Goal: Task Accomplishment & Management: Use online tool/utility

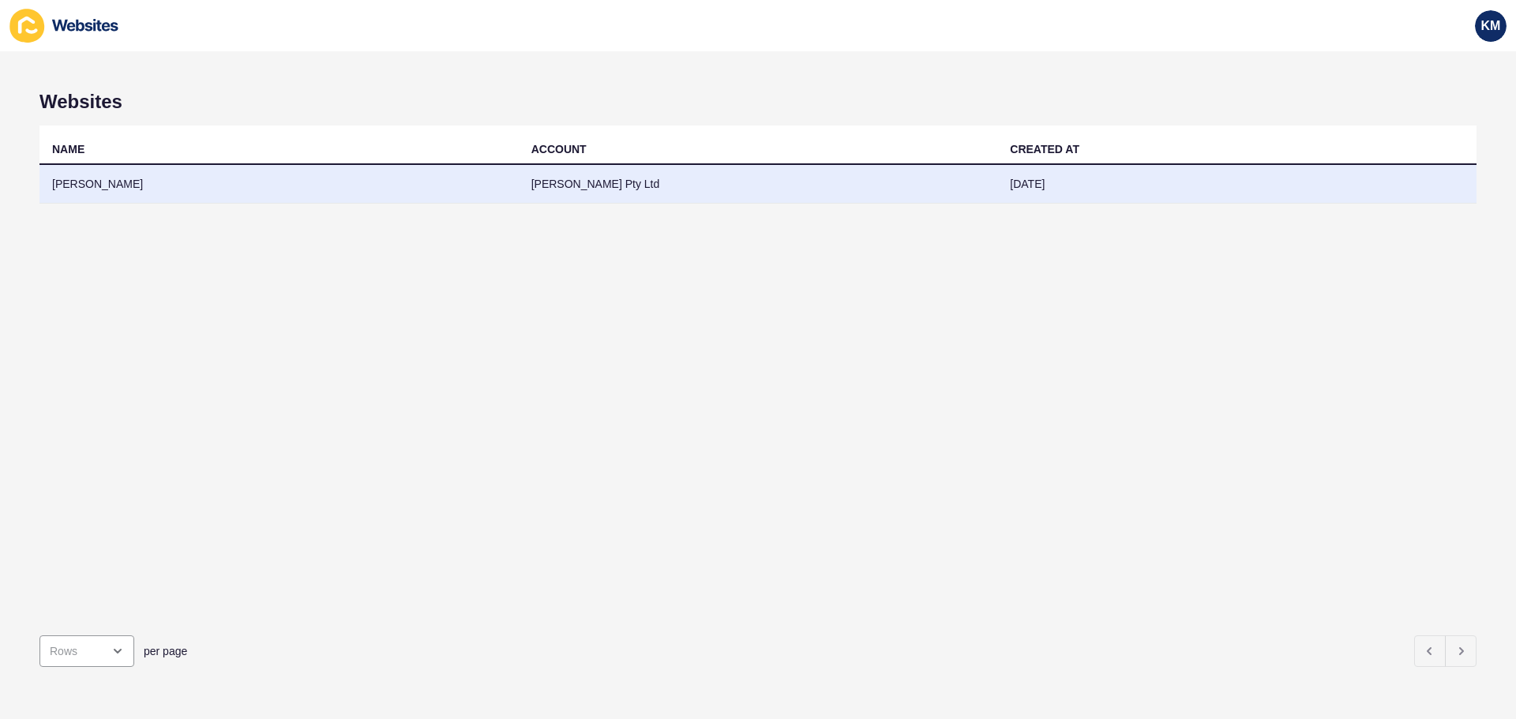
click at [579, 182] on td "[PERSON_NAME] Pty Ltd" at bounding box center [758, 184] width 479 height 39
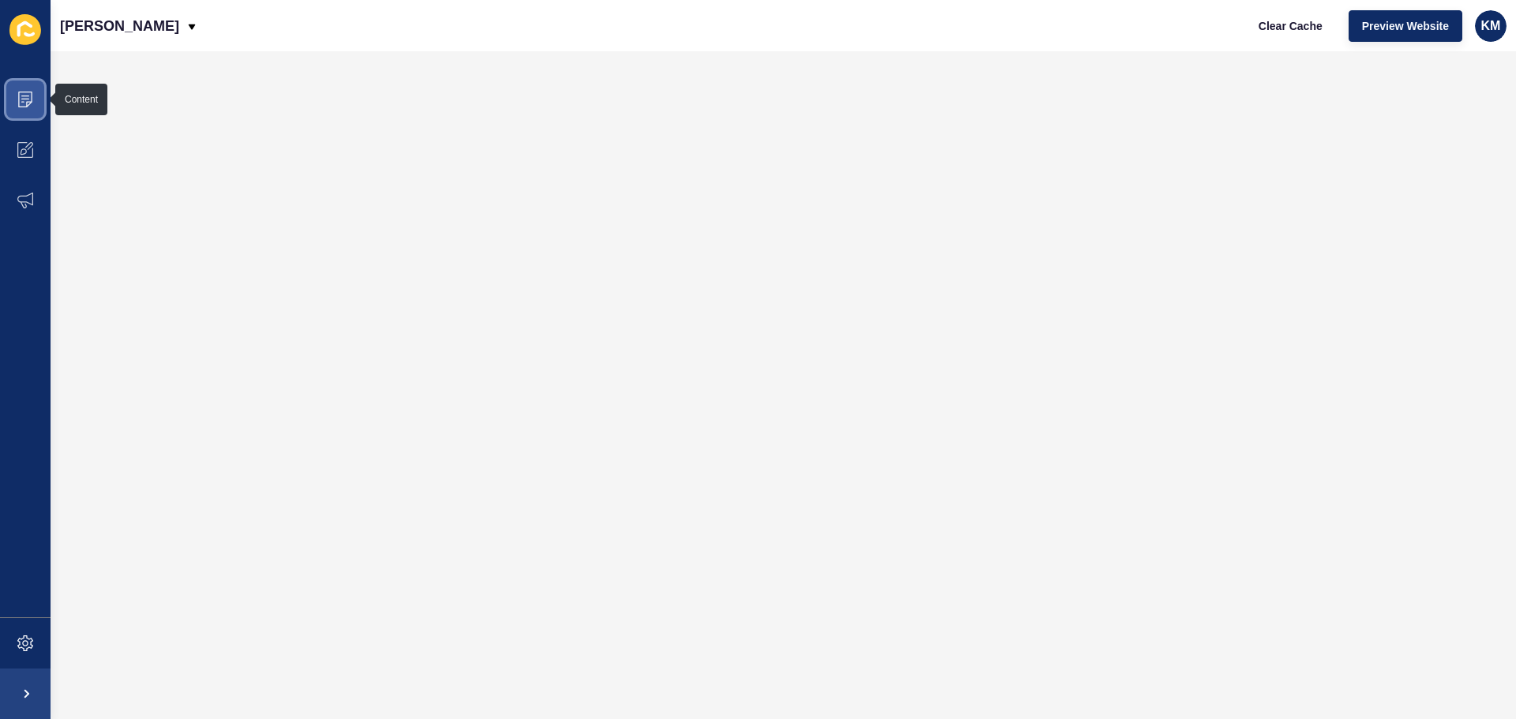
click at [34, 94] on span at bounding box center [25, 99] width 51 height 51
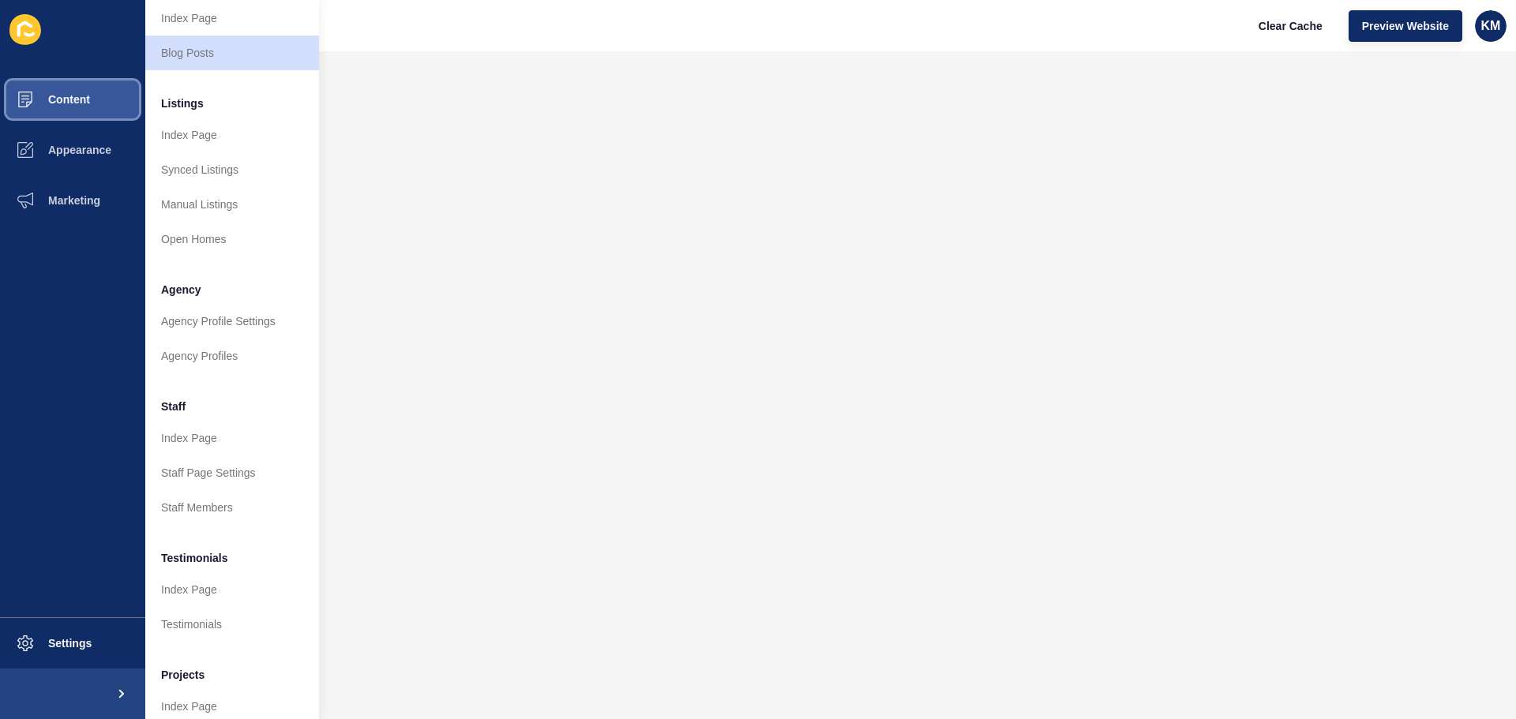
scroll to position [158, 0]
click at [230, 511] on link "Staff Members" at bounding box center [232, 506] width 174 height 35
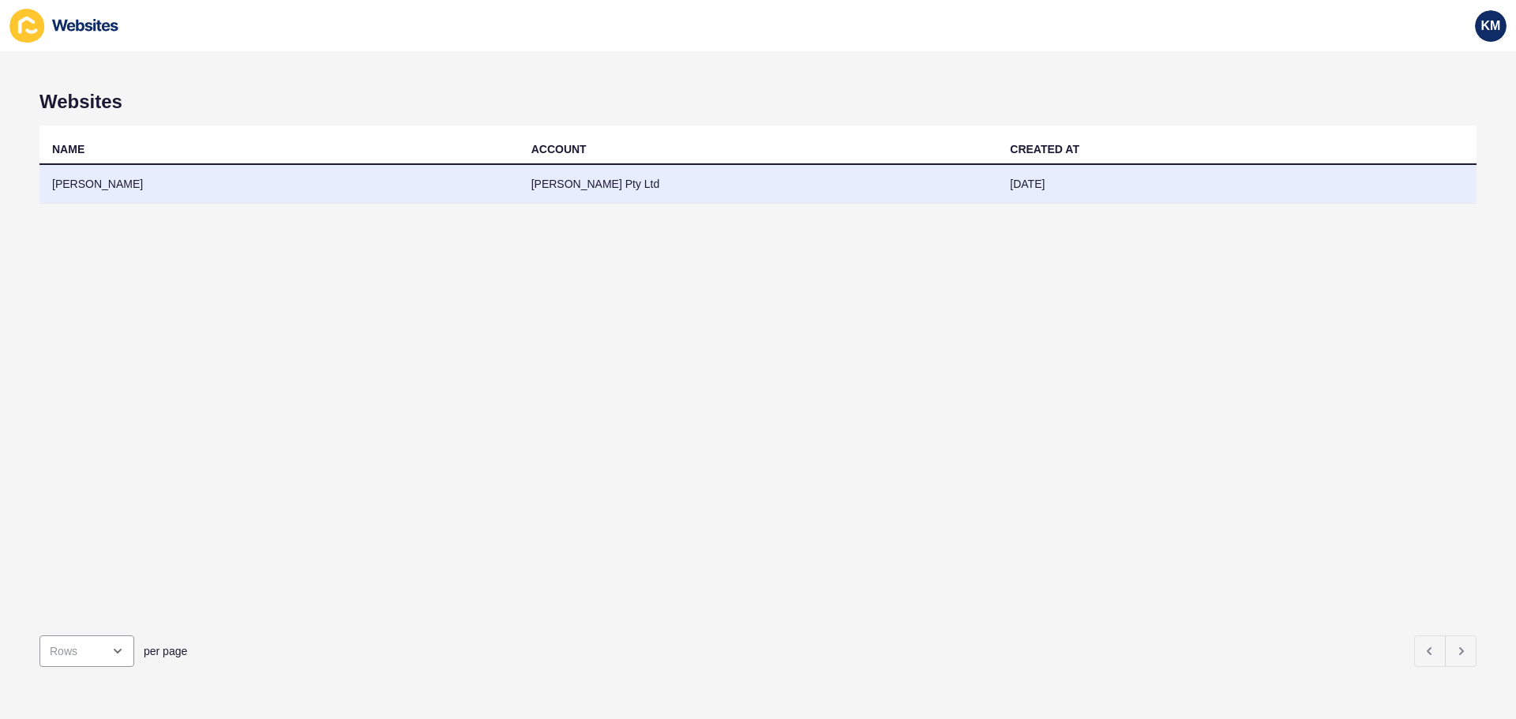
click at [94, 186] on td "[PERSON_NAME]" at bounding box center [278, 184] width 479 height 39
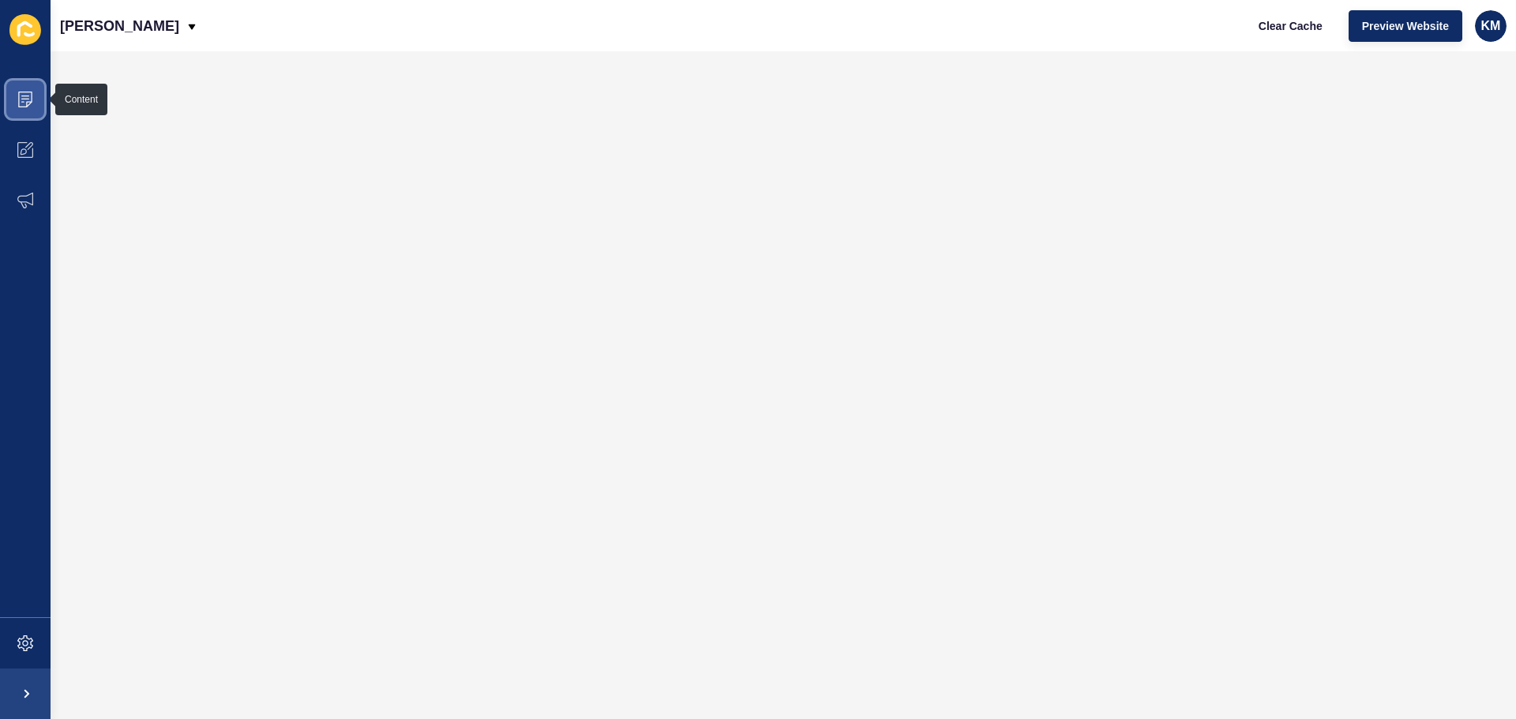
click at [32, 84] on span at bounding box center [25, 99] width 51 height 51
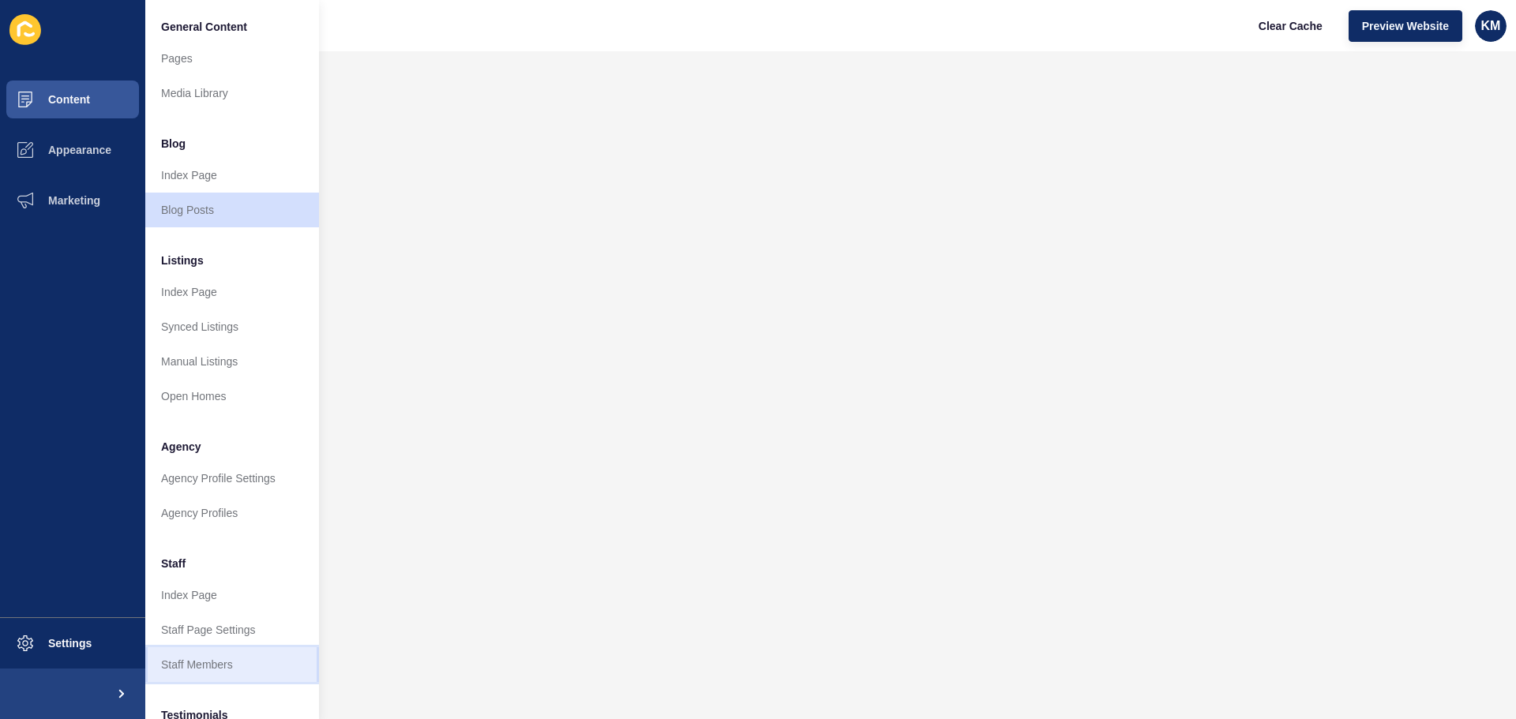
click at [217, 659] on link "Staff Members" at bounding box center [232, 664] width 174 height 35
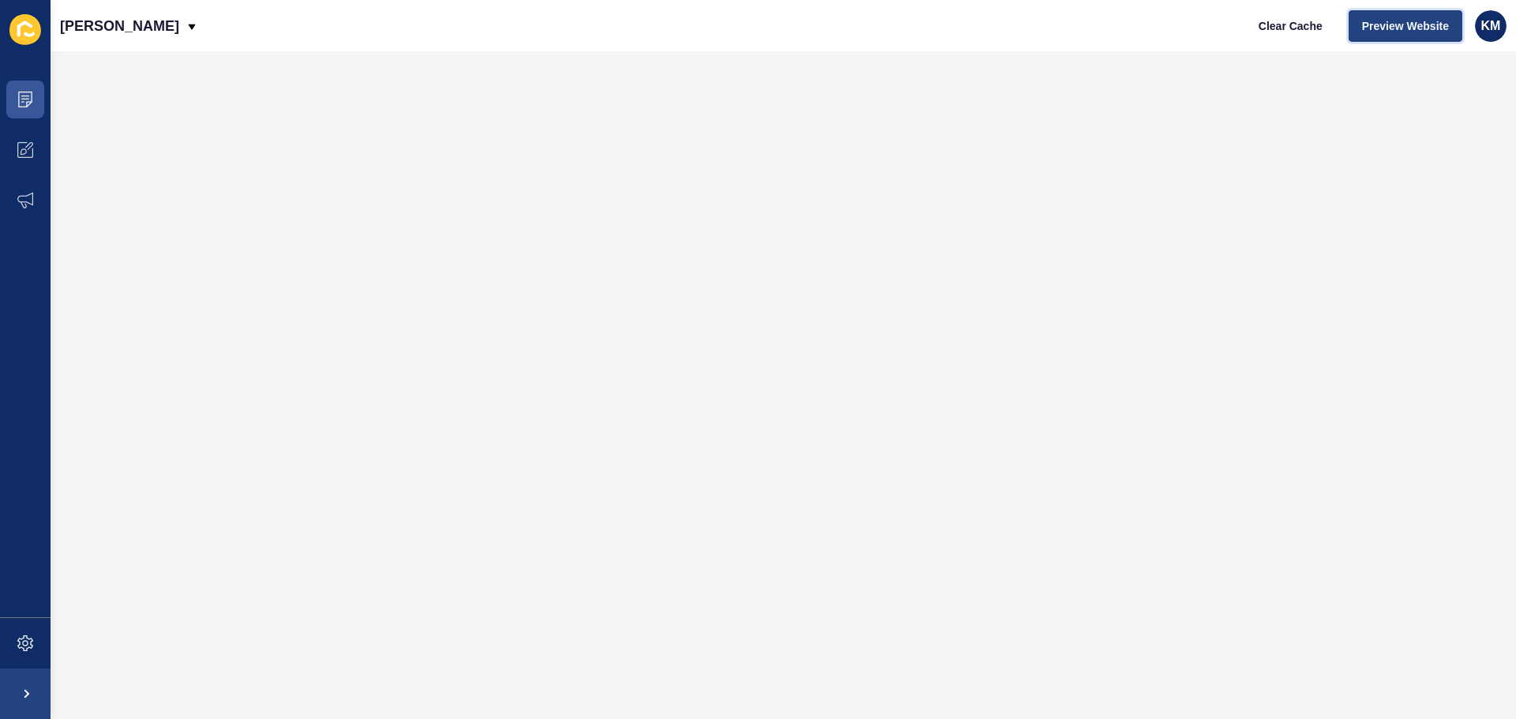
click at [1406, 30] on span "Preview Website" at bounding box center [1405, 26] width 87 height 16
click at [1396, 21] on span "Preview Website" at bounding box center [1405, 26] width 87 height 16
